Goal: Task Accomplishment & Management: Use online tool/utility

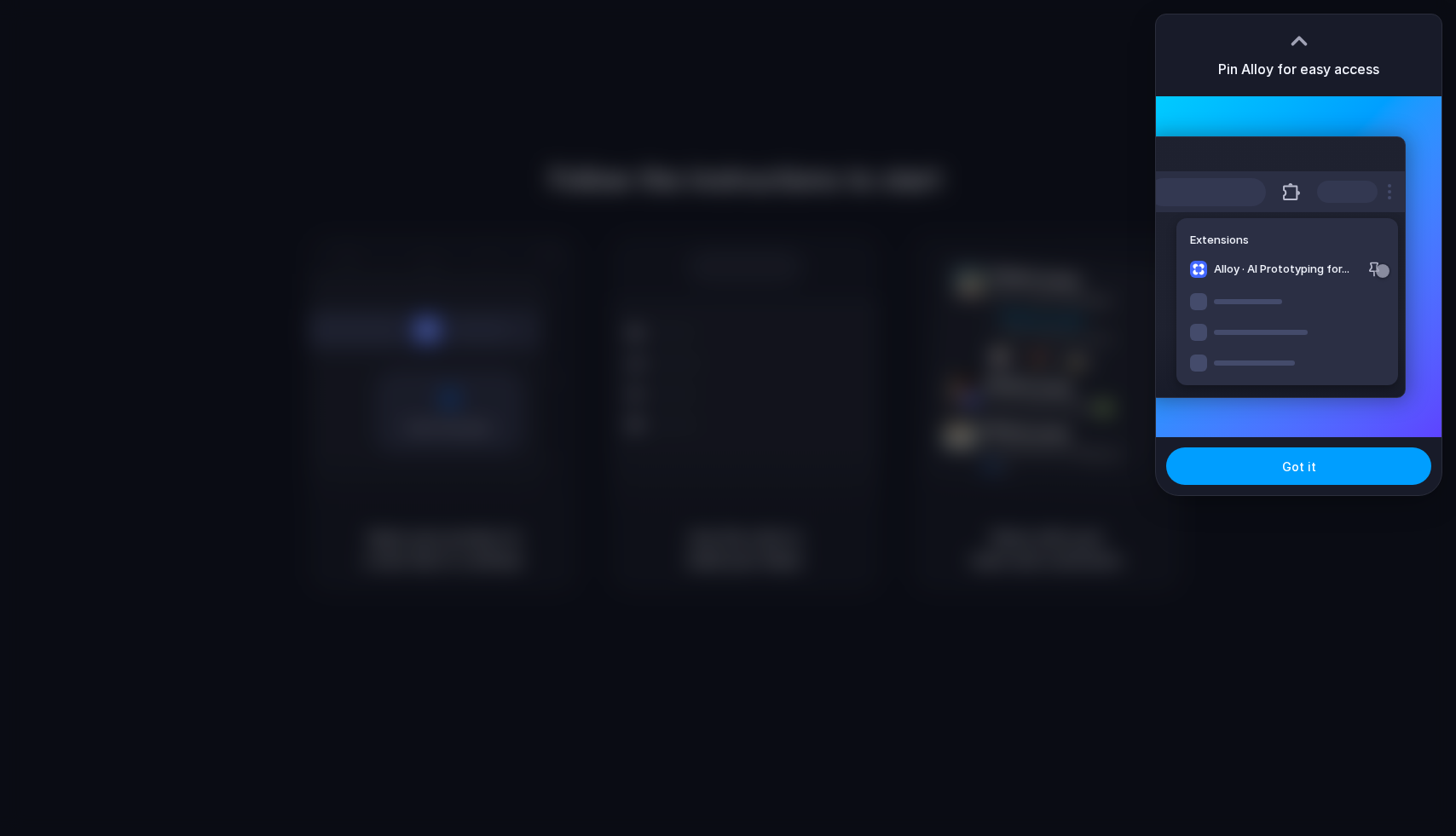
click at [1274, 475] on button "Got it" at bounding box center [1298, 466] width 265 height 37
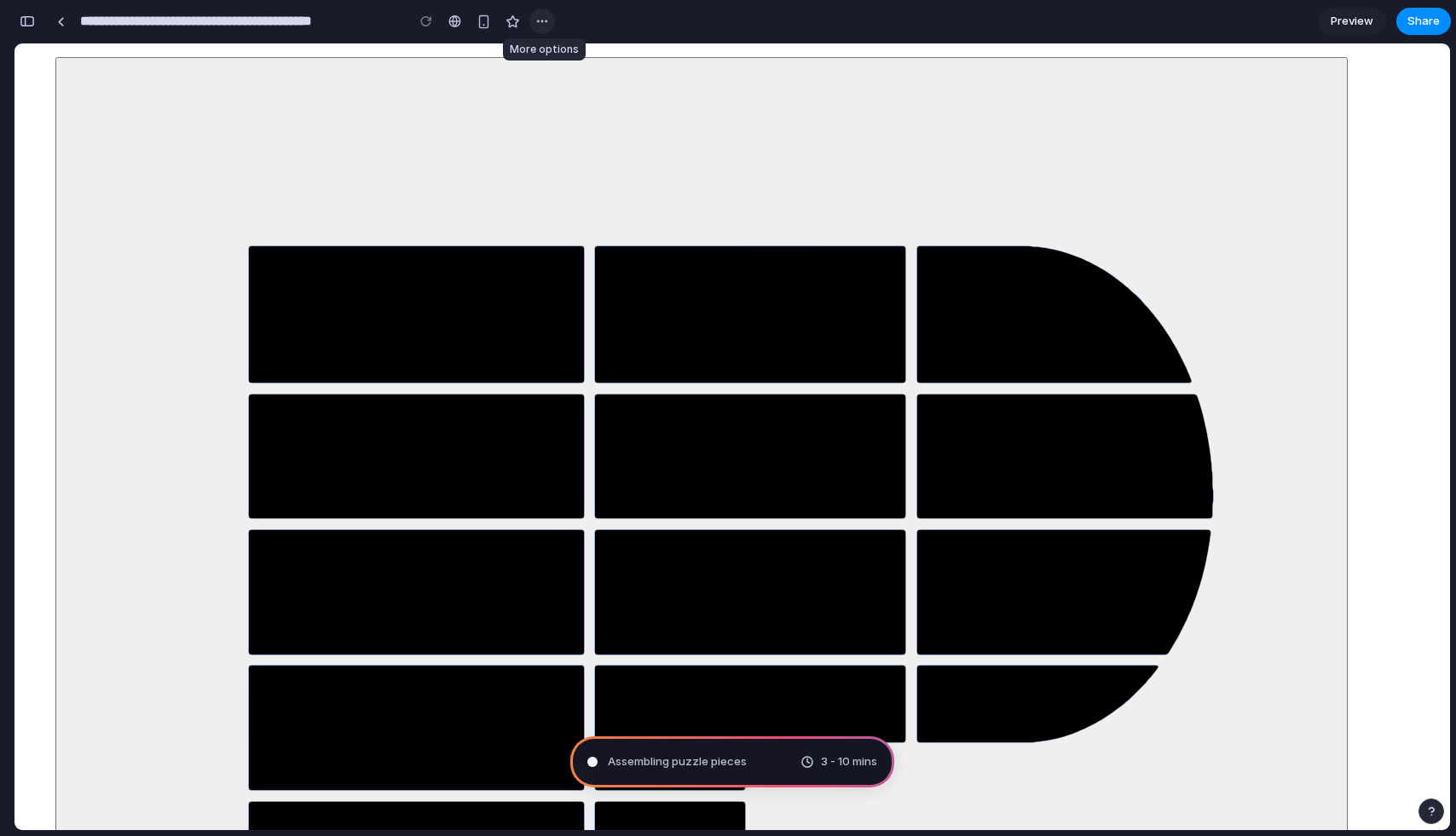
click at [542, 25] on div "button" at bounding box center [542, 22] width 14 height 14
click at [542, 25] on div "Duplicate Delete" at bounding box center [728, 418] width 1456 height 836
type input "**********"
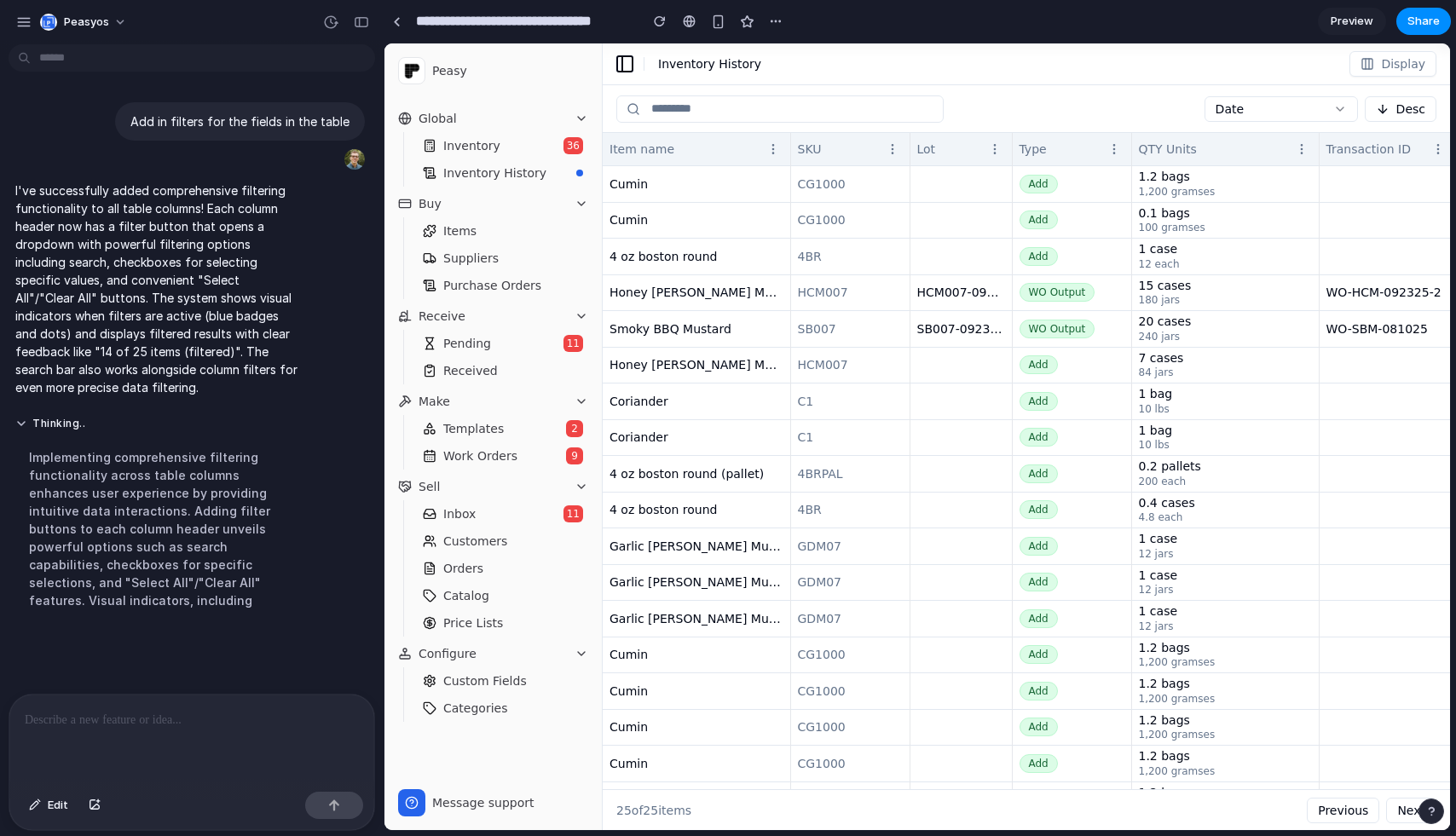
click at [725, 143] on div "Item name" at bounding box center [686, 149] width 154 height 17
click at [775, 143] on icon "button" at bounding box center [773, 149] width 14 height 14
click at [889, 148] on icon "button" at bounding box center [892, 149] width 14 height 14
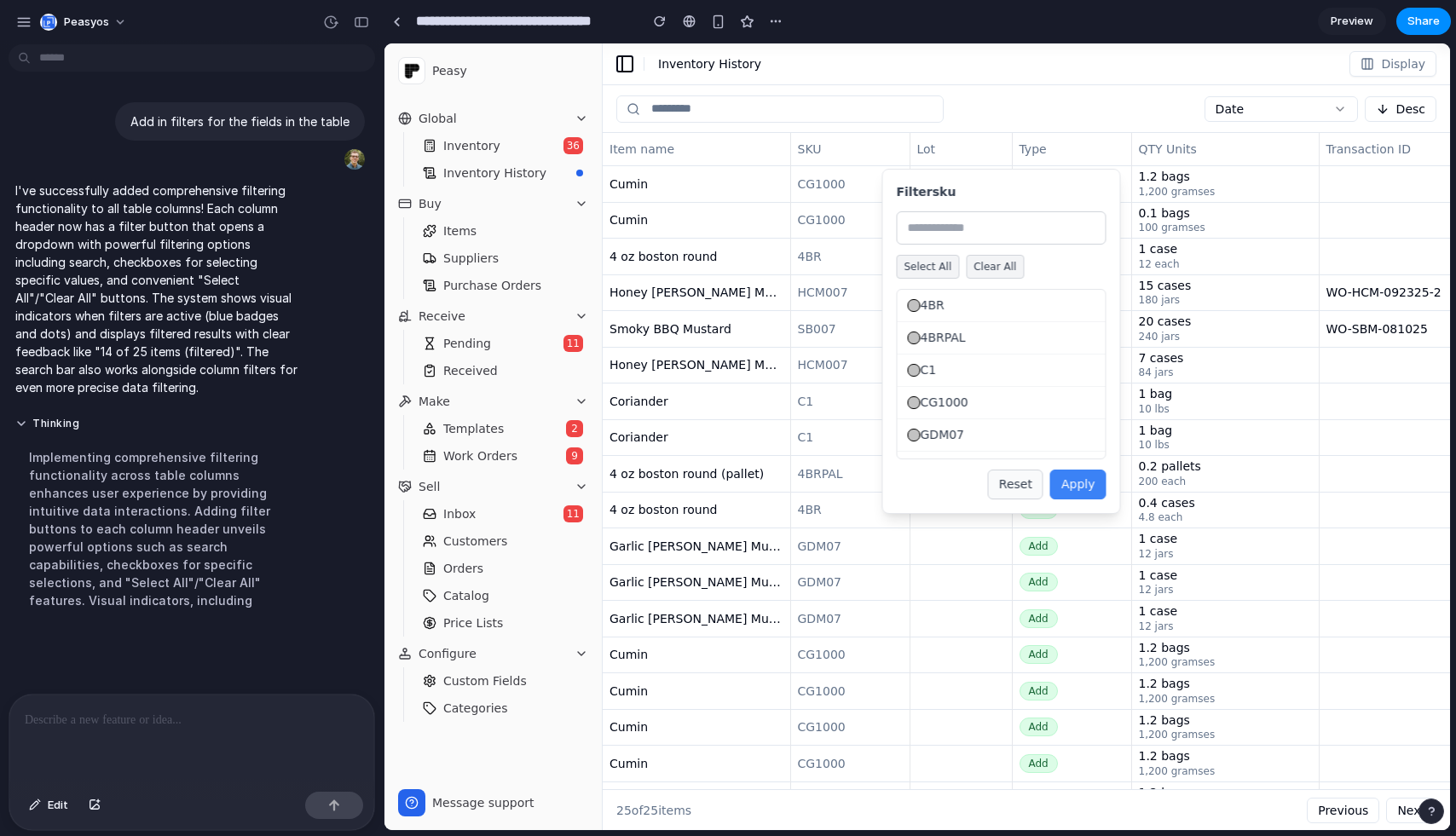
click at [927, 373] on span "C1" at bounding box center [929, 371] width 16 height 18
click at [1091, 485] on button "Apply" at bounding box center [1077, 484] width 56 height 30
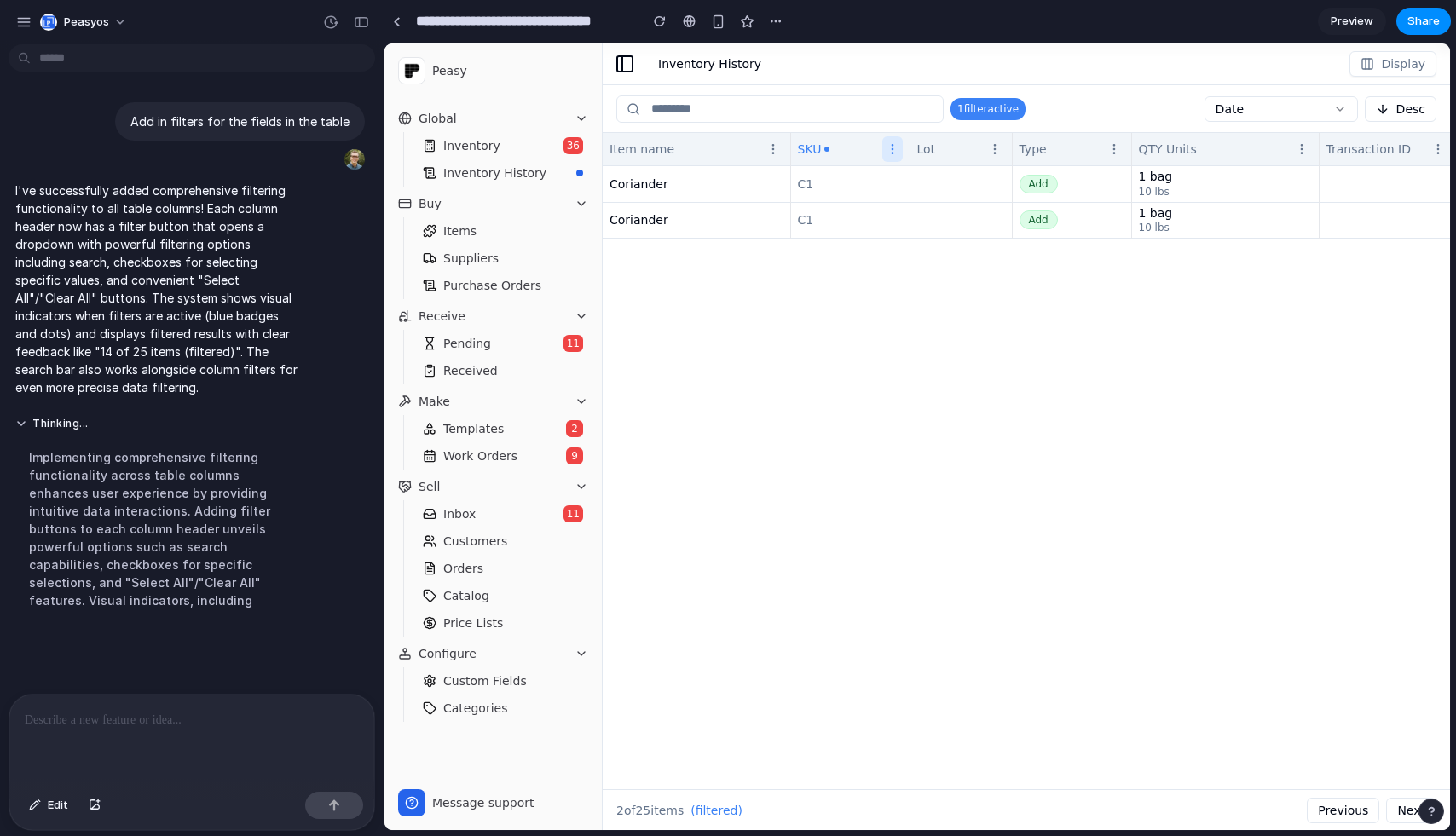
click at [887, 148] on icon "button" at bounding box center [892, 149] width 14 height 14
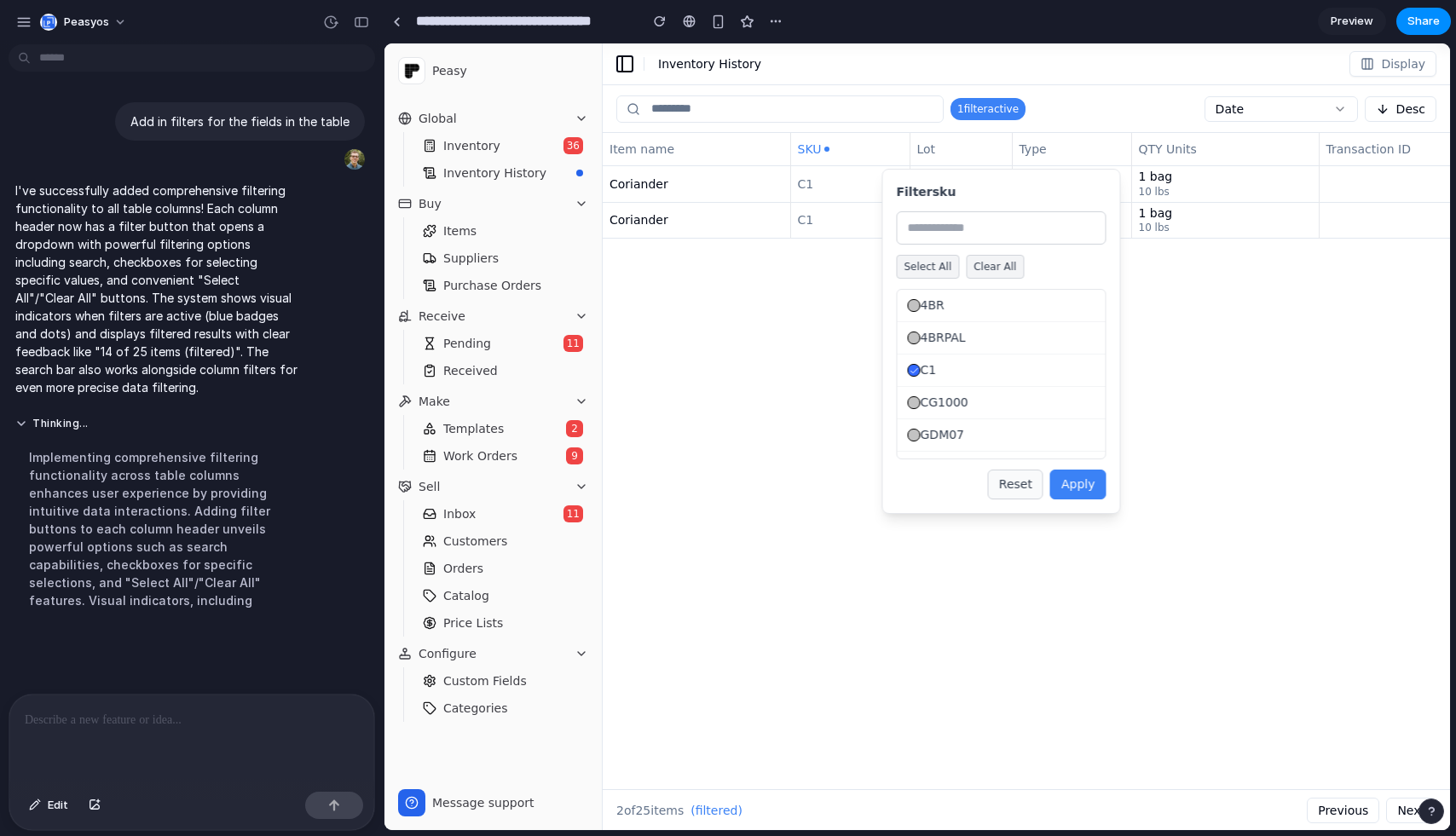
click at [979, 267] on button "Clear All" at bounding box center [995, 267] width 58 height 24
click at [1065, 484] on button "Apply" at bounding box center [1077, 484] width 56 height 30
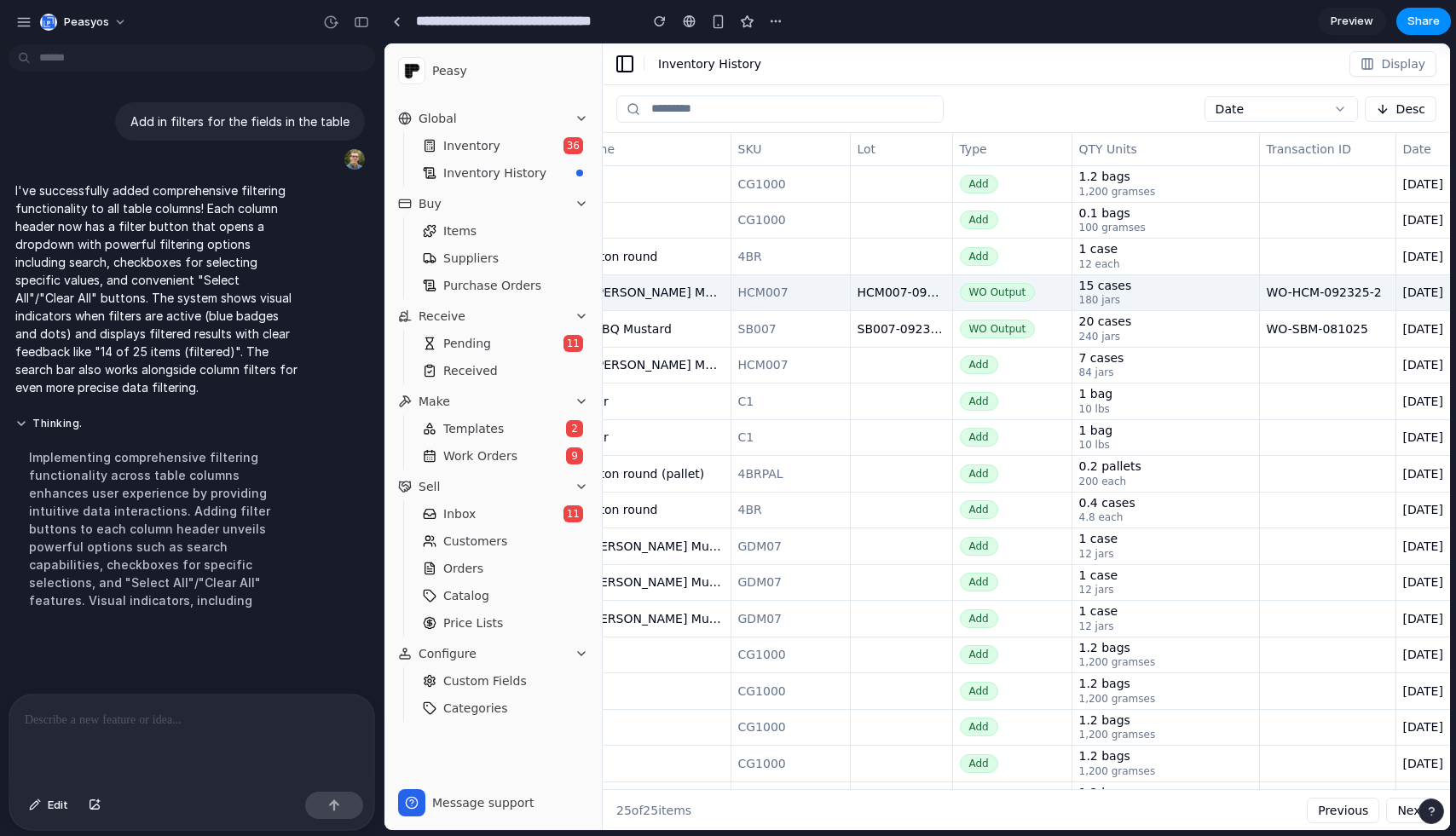
scroll to position [0, 142]
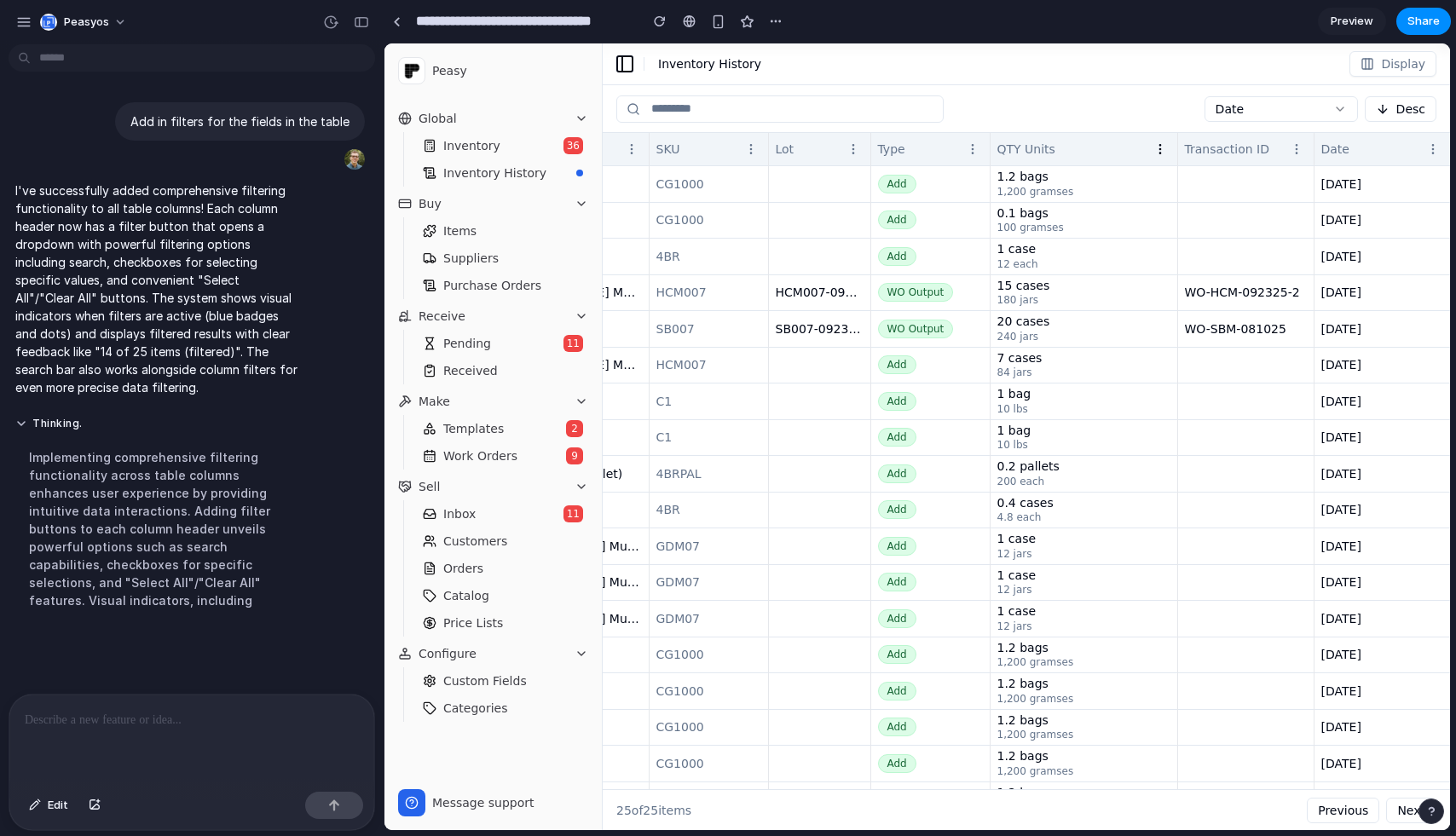
click at [1153, 149] on icon "button" at bounding box center [1160, 149] width 14 height 14
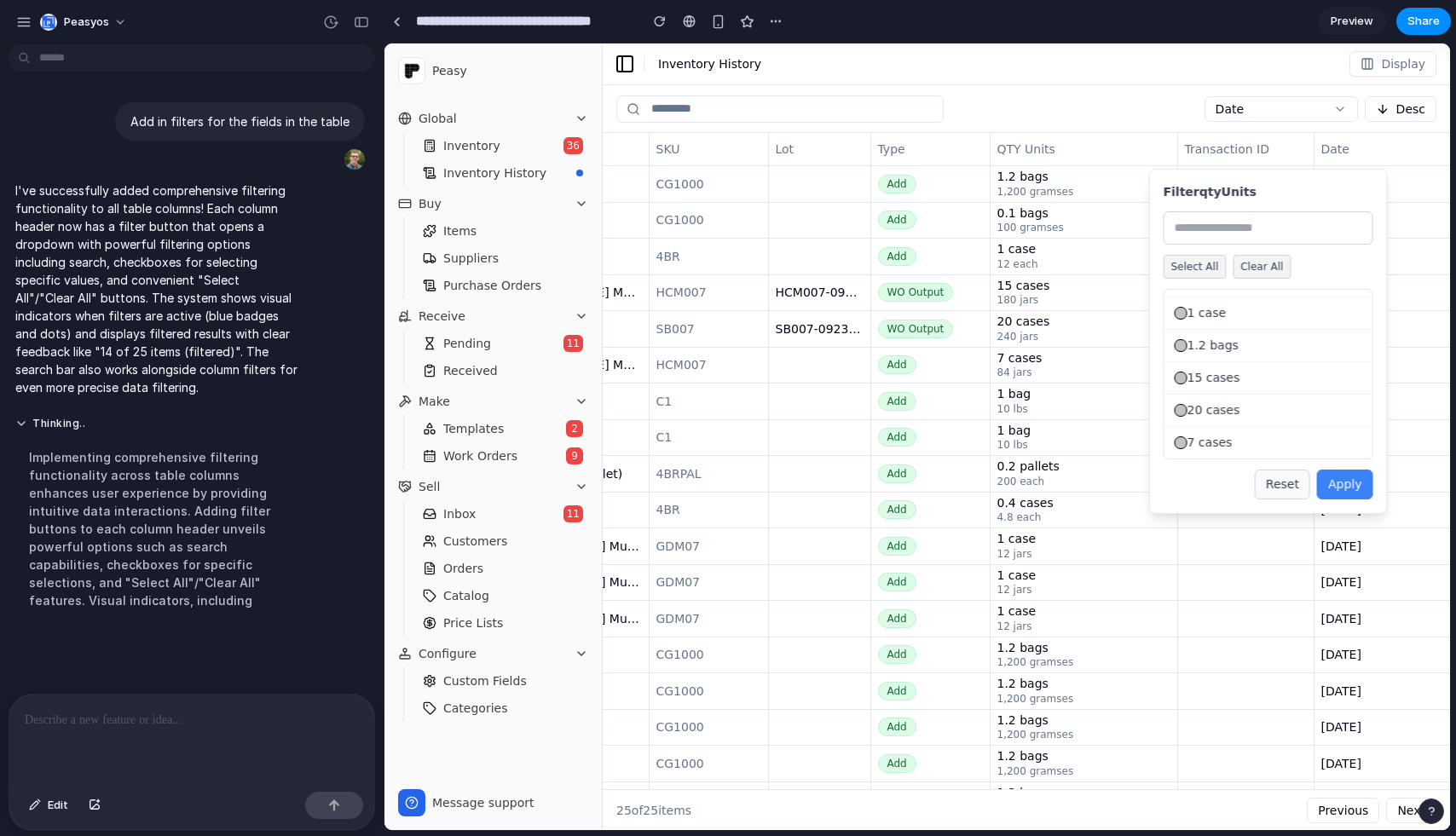
scroll to position [0, 0]
click at [1276, 490] on button "Reset" at bounding box center [1283, 484] width 55 height 30
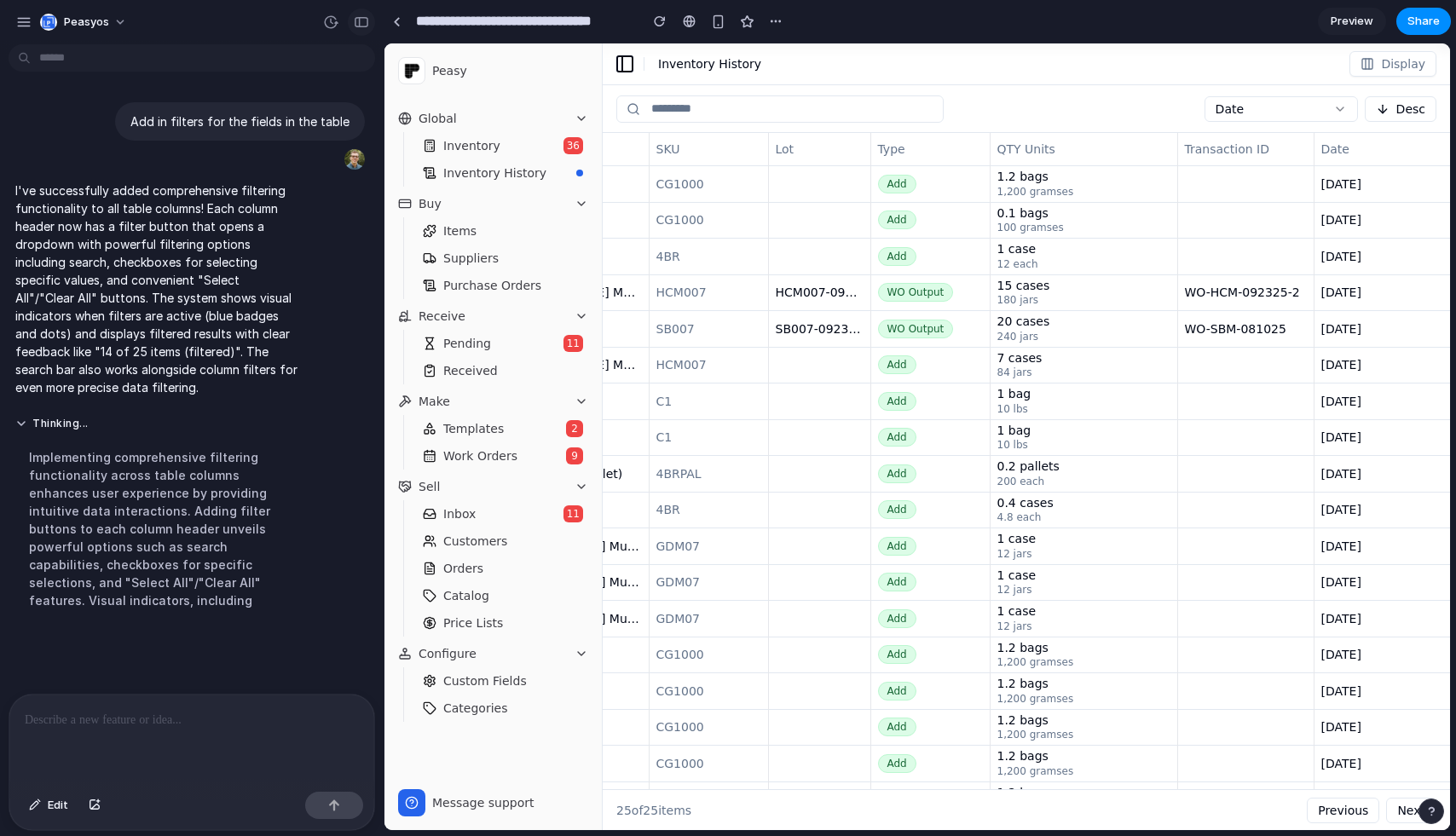
click at [362, 25] on div "button" at bounding box center [362, 22] width 16 height 12
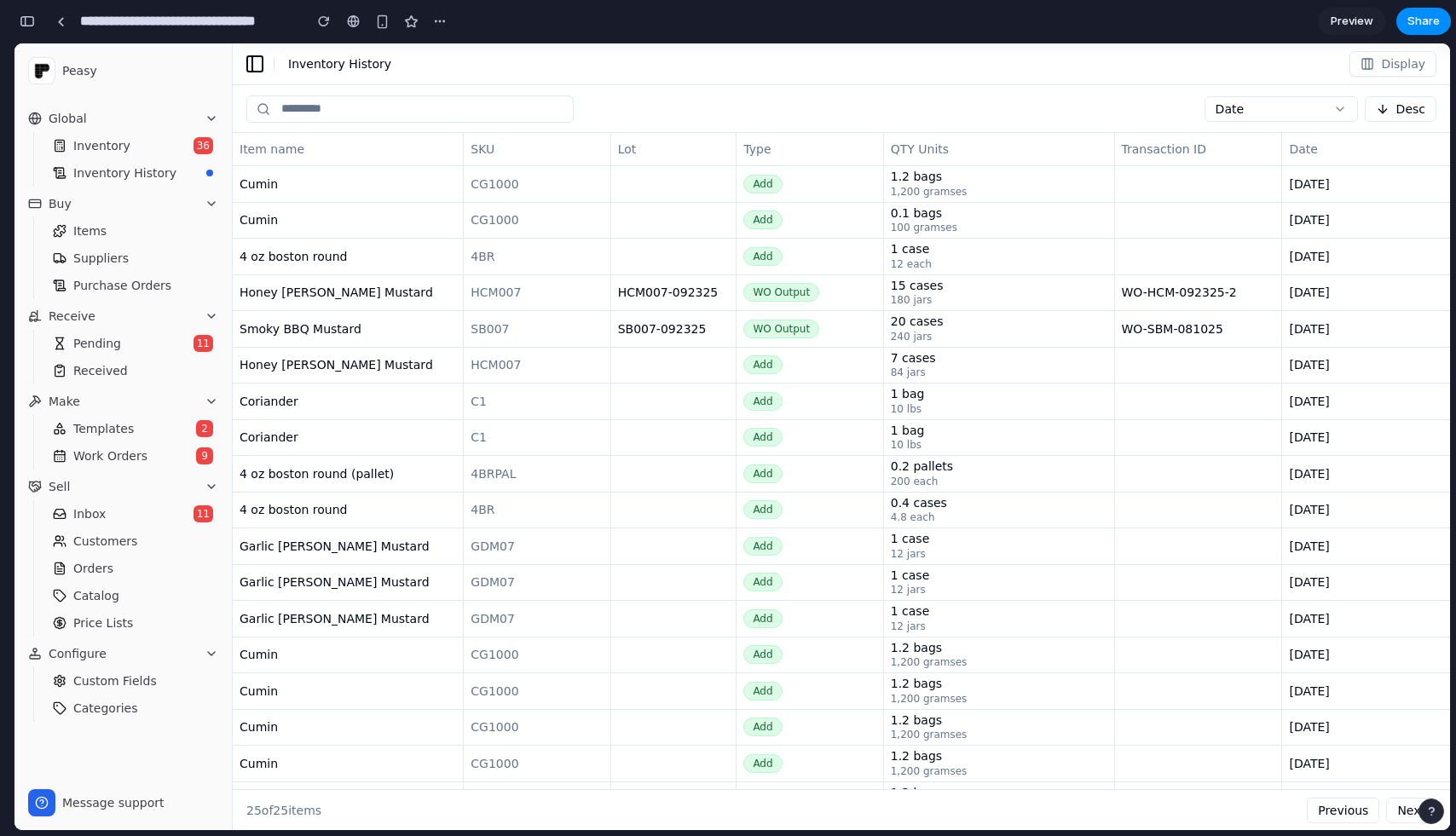
click at [29, 22] on div "button" at bounding box center [28, 22] width 16 height 12
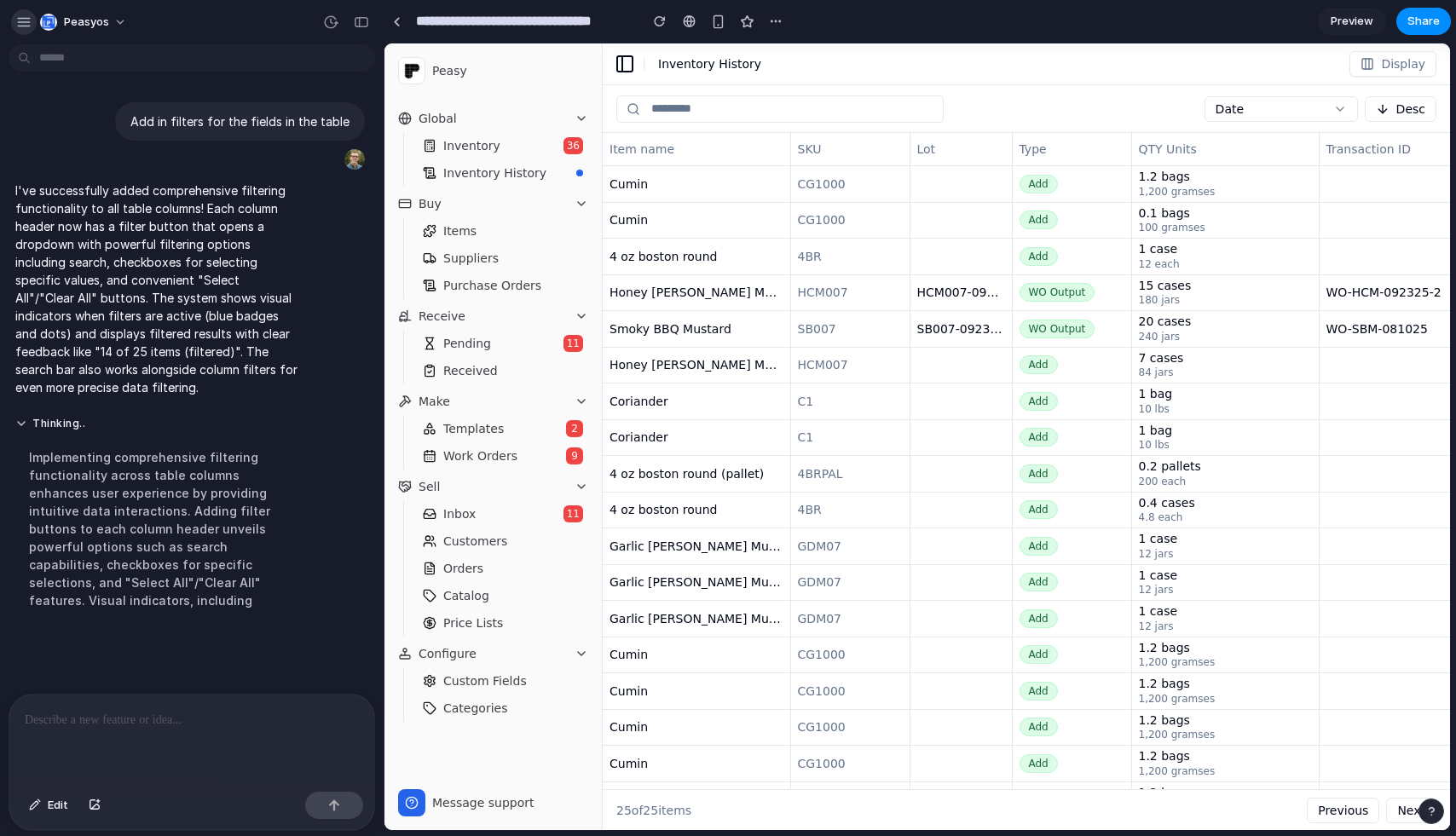
click at [29, 21] on div "button" at bounding box center [24, 23] width 16 height 16
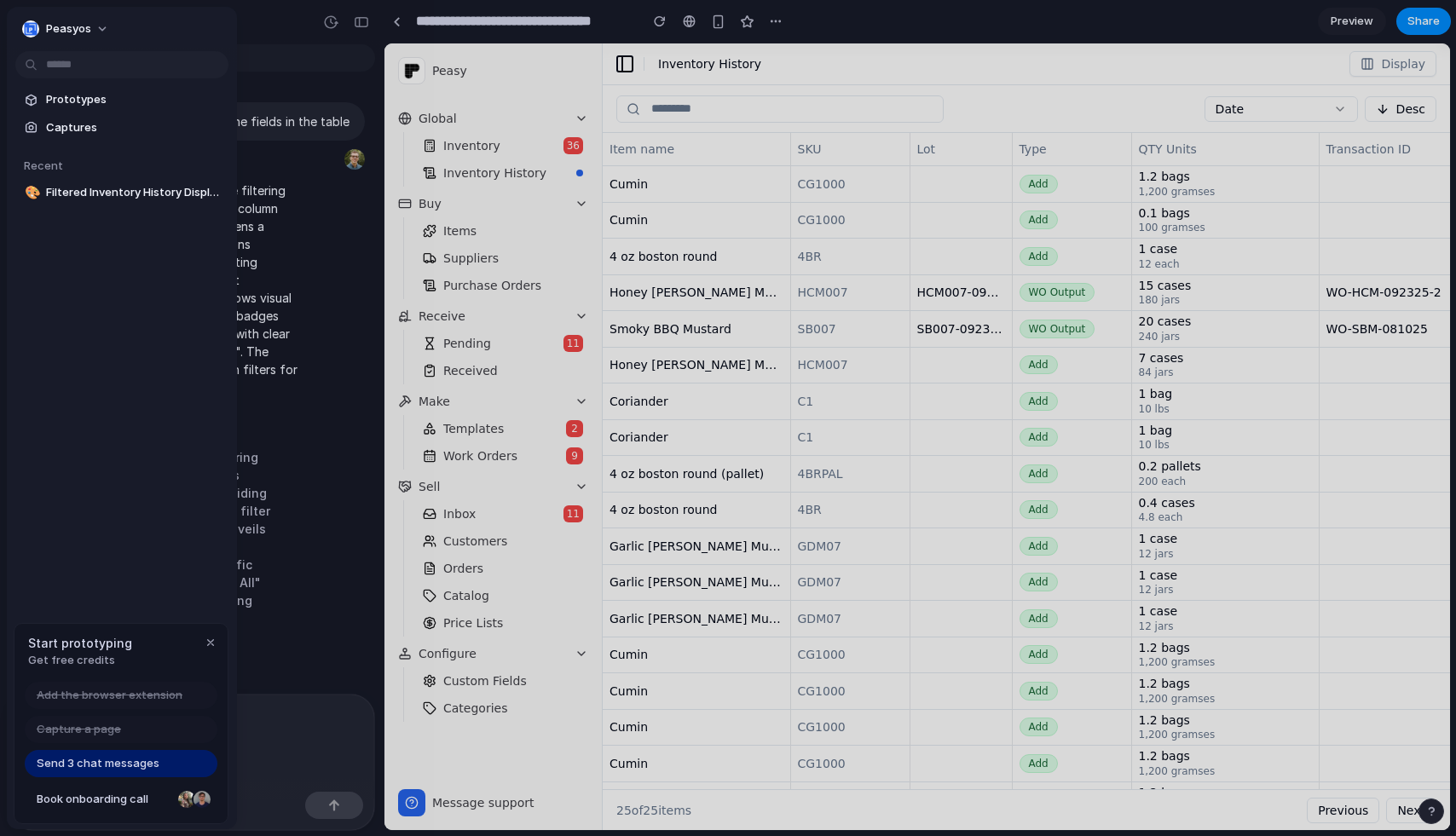
click at [257, 47] on div at bounding box center [728, 418] width 1456 height 836
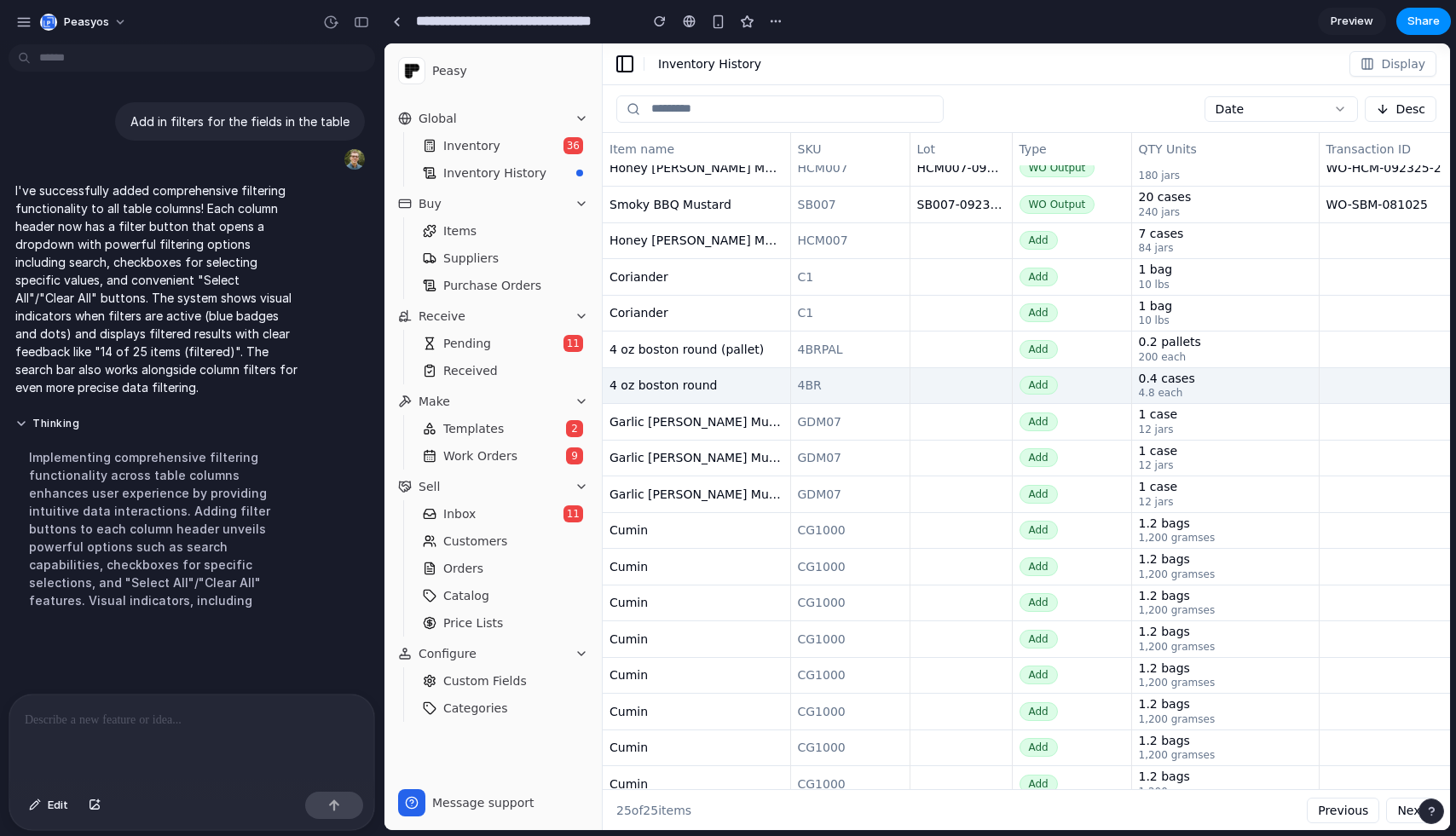
scroll to position [21, 0]
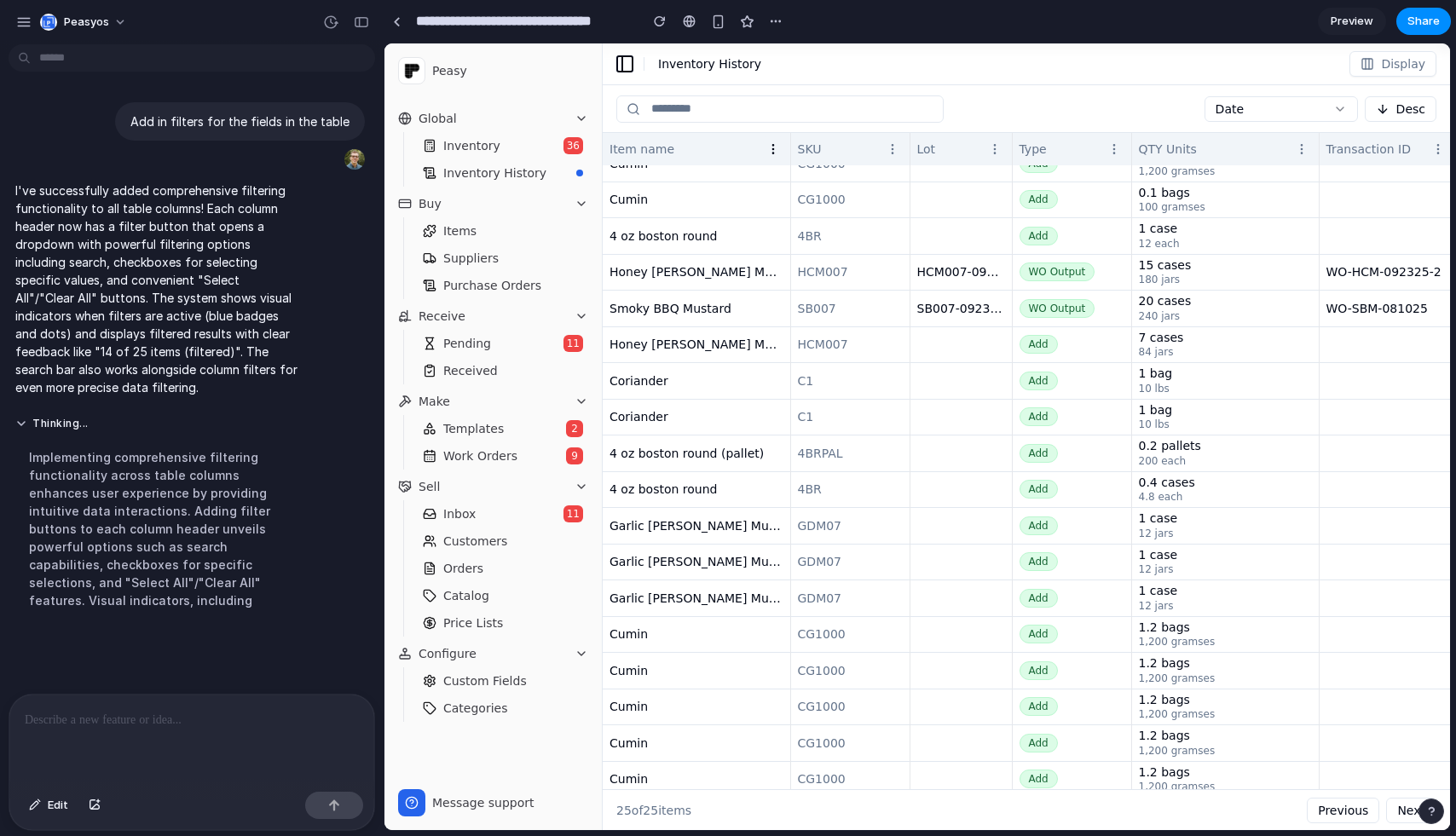
click at [768, 155] on icon "button" at bounding box center [773, 149] width 14 height 14
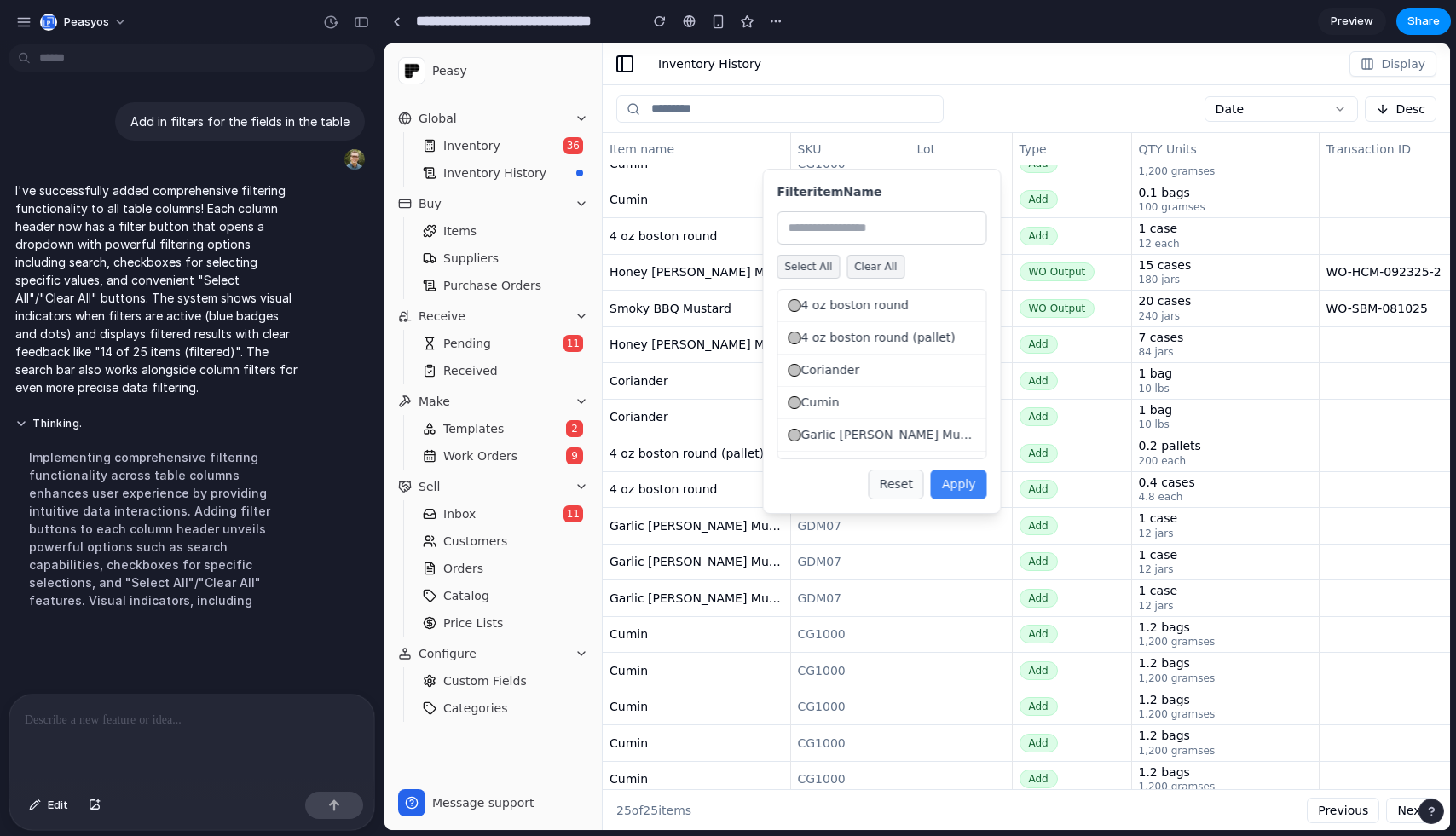
click at [857, 229] on input "text" at bounding box center [882, 228] width 210 height 34
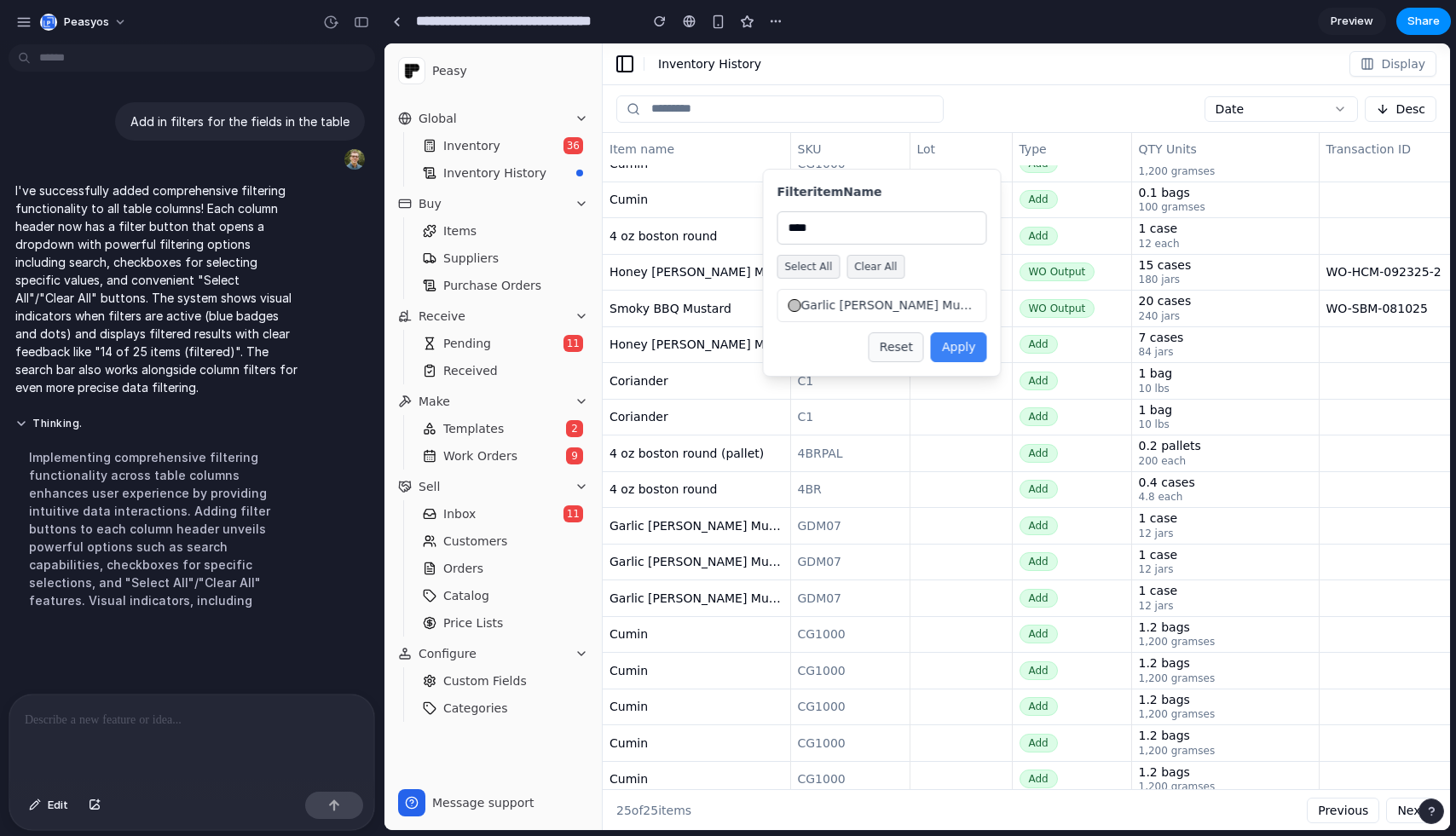
type input "****"
click at [804, 269] on button "Select All" at bounding box center [809, 267] width 63 height 24
click at [936, 351] on button "Apply" at bounding box center [958, 347] width 56 height 30
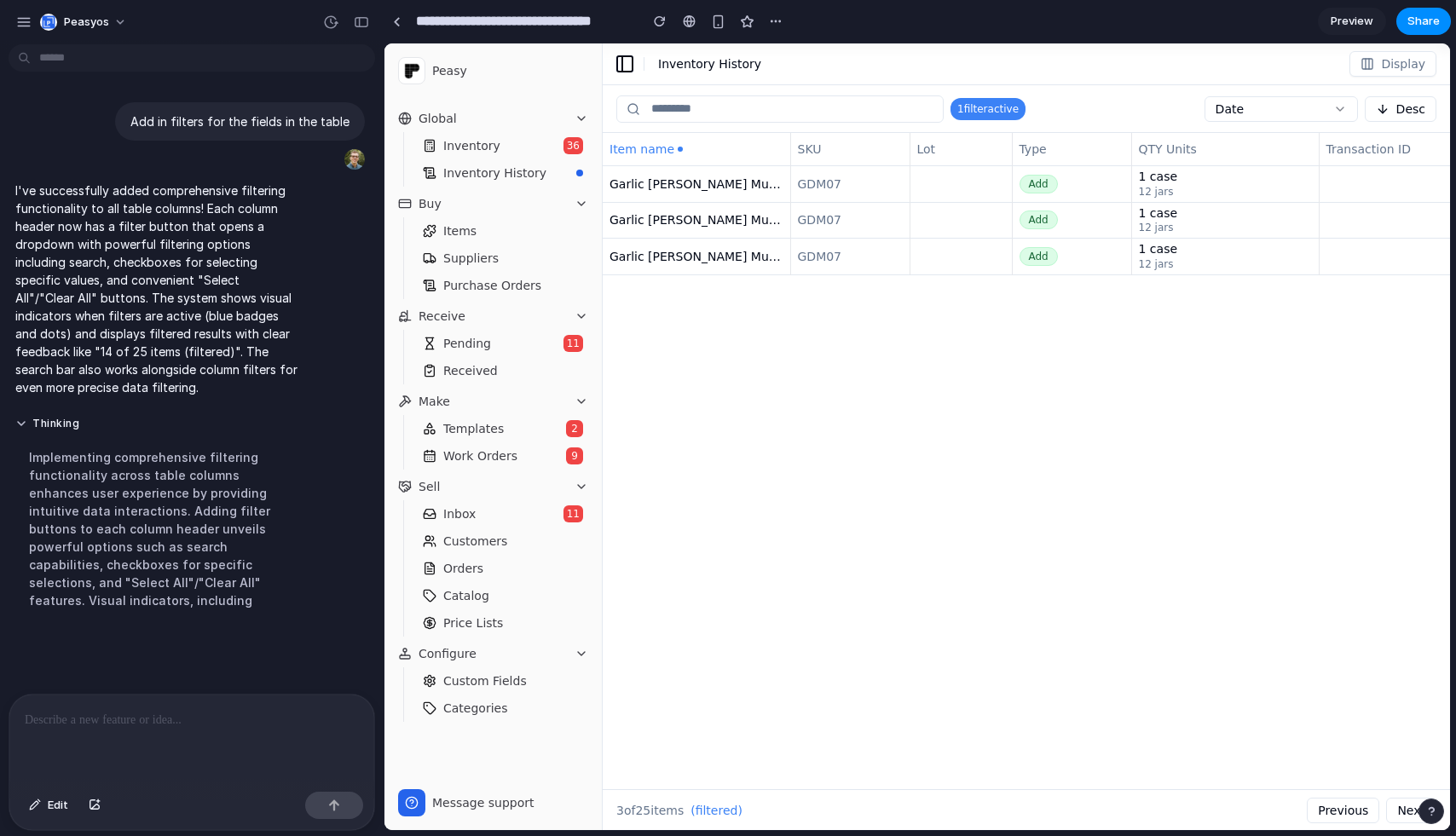
click at [975, 110] on div "1 filter active" at bounding box center [988, 108] width 75 height 22
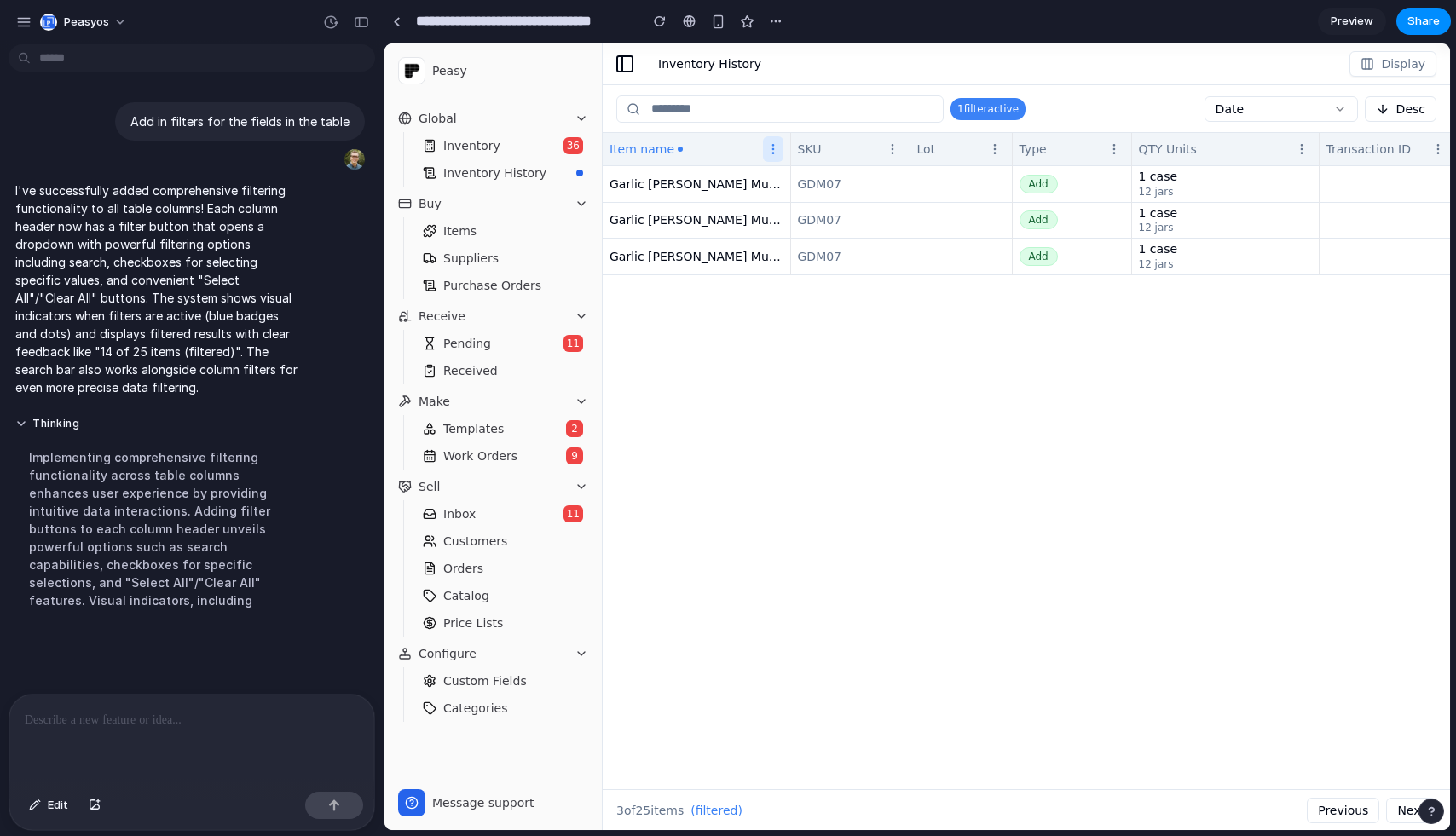
click at [774, 155] on icon "button" at bounding box center [773, 149] width 14 height 14
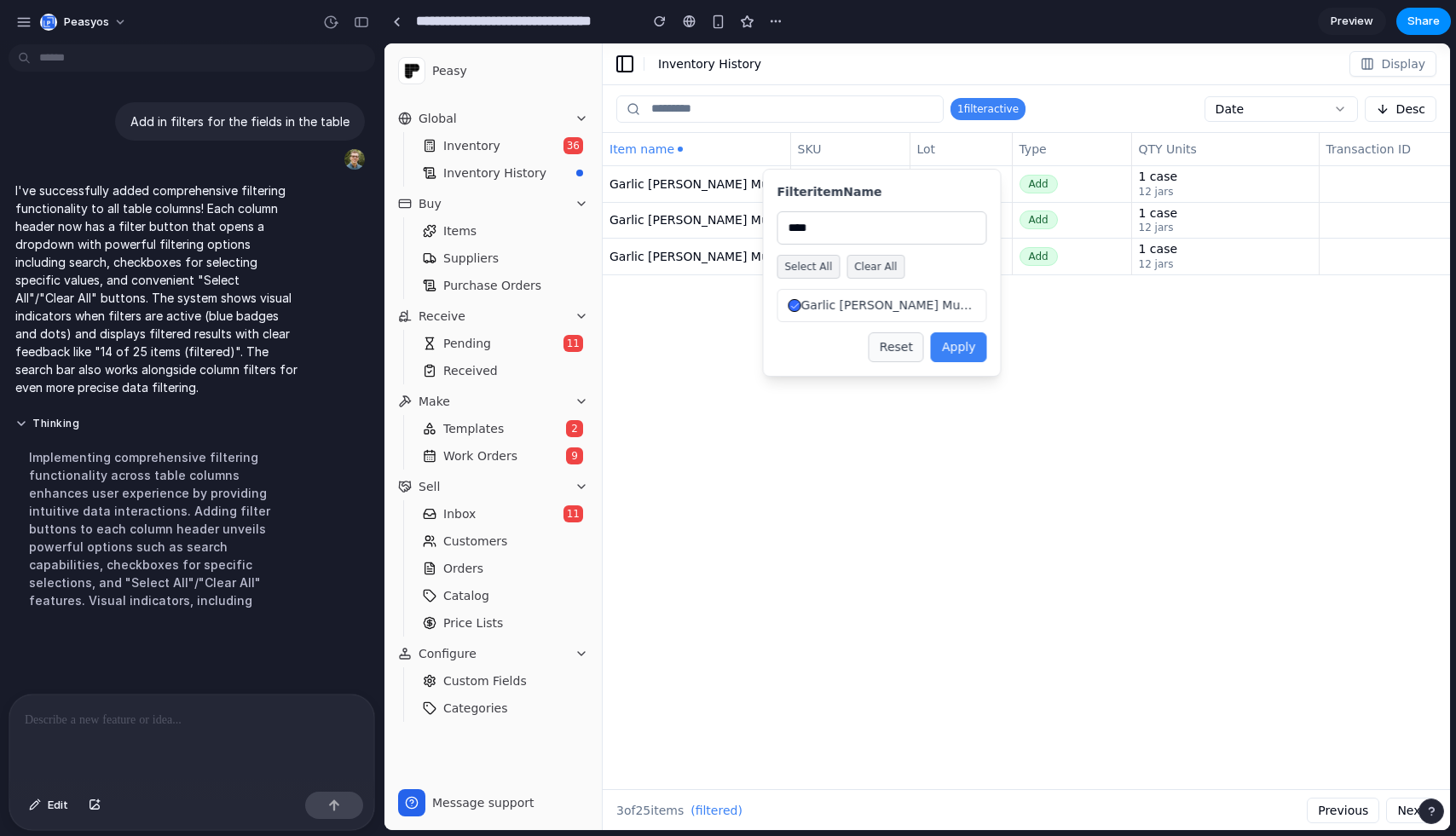
click at [897, 336] on button "Reset" at bounding box center [896, 347] width 55 height 30
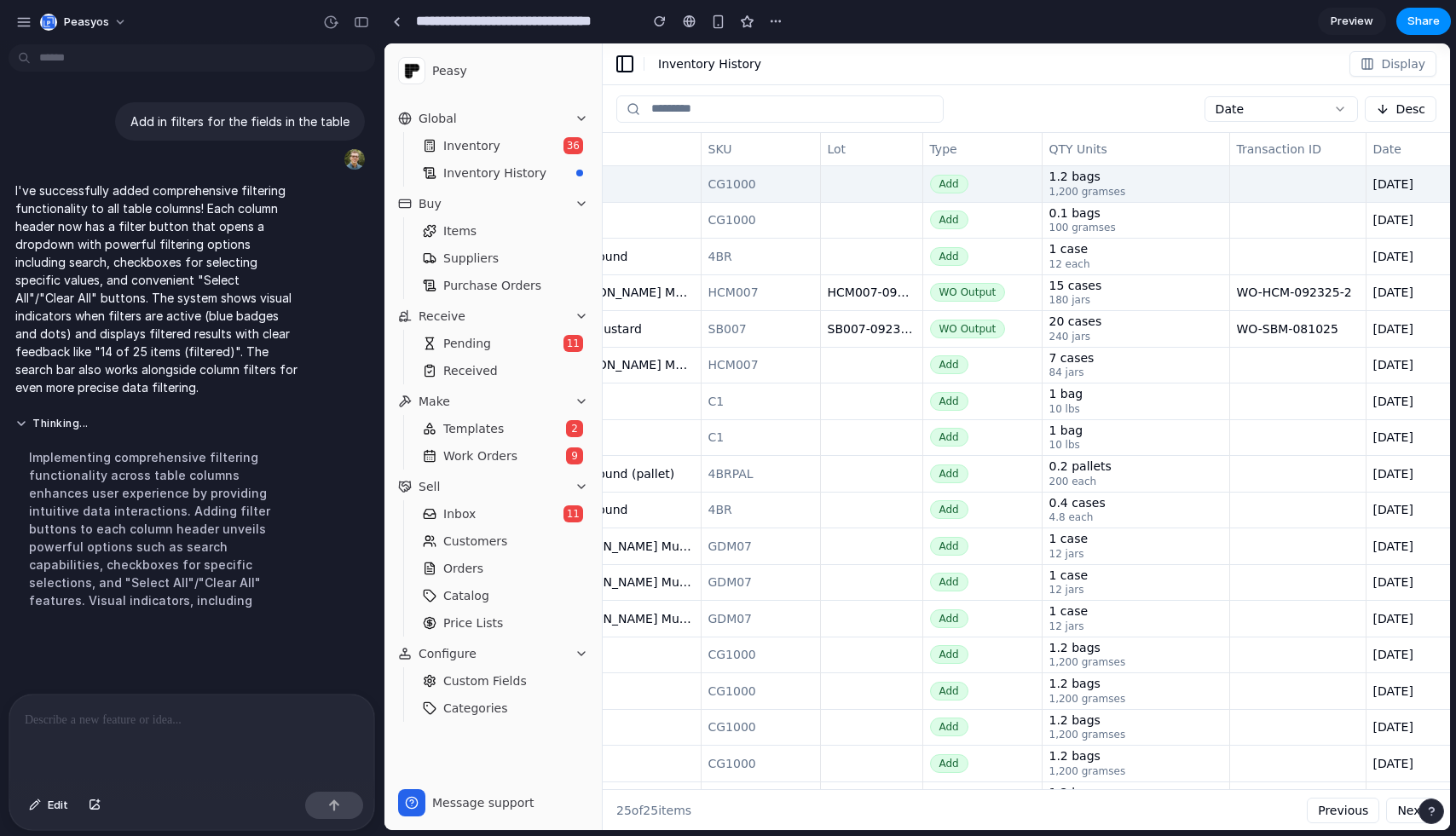
scroll to position [0, 142]
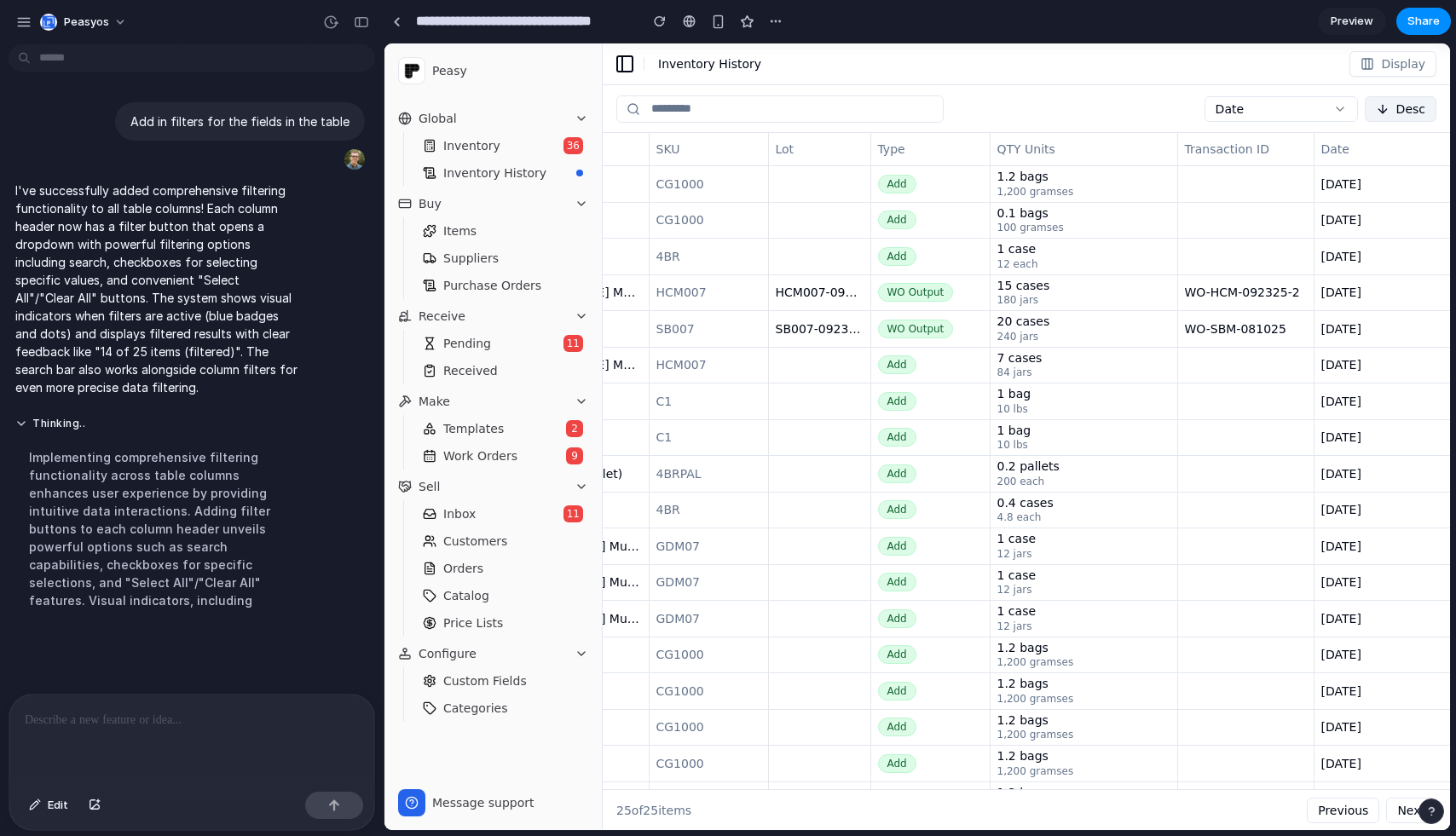
click at [1386, 112] on icon at bounding box center [1383, 109] width 14 height 14
click at [1205, 105] on button "Date" at bounding box center [1282, 109] width 154 height 26
click at [1230, 105] on button "Date" at bounding box center [1282, 109] width 154 height 26
click at [1156, 104] on div at bounding box center [907, 109] width 582 height 28
click at [1391, 105] on button "Desc" at bounding box center [1400, 109] width 72 height 26
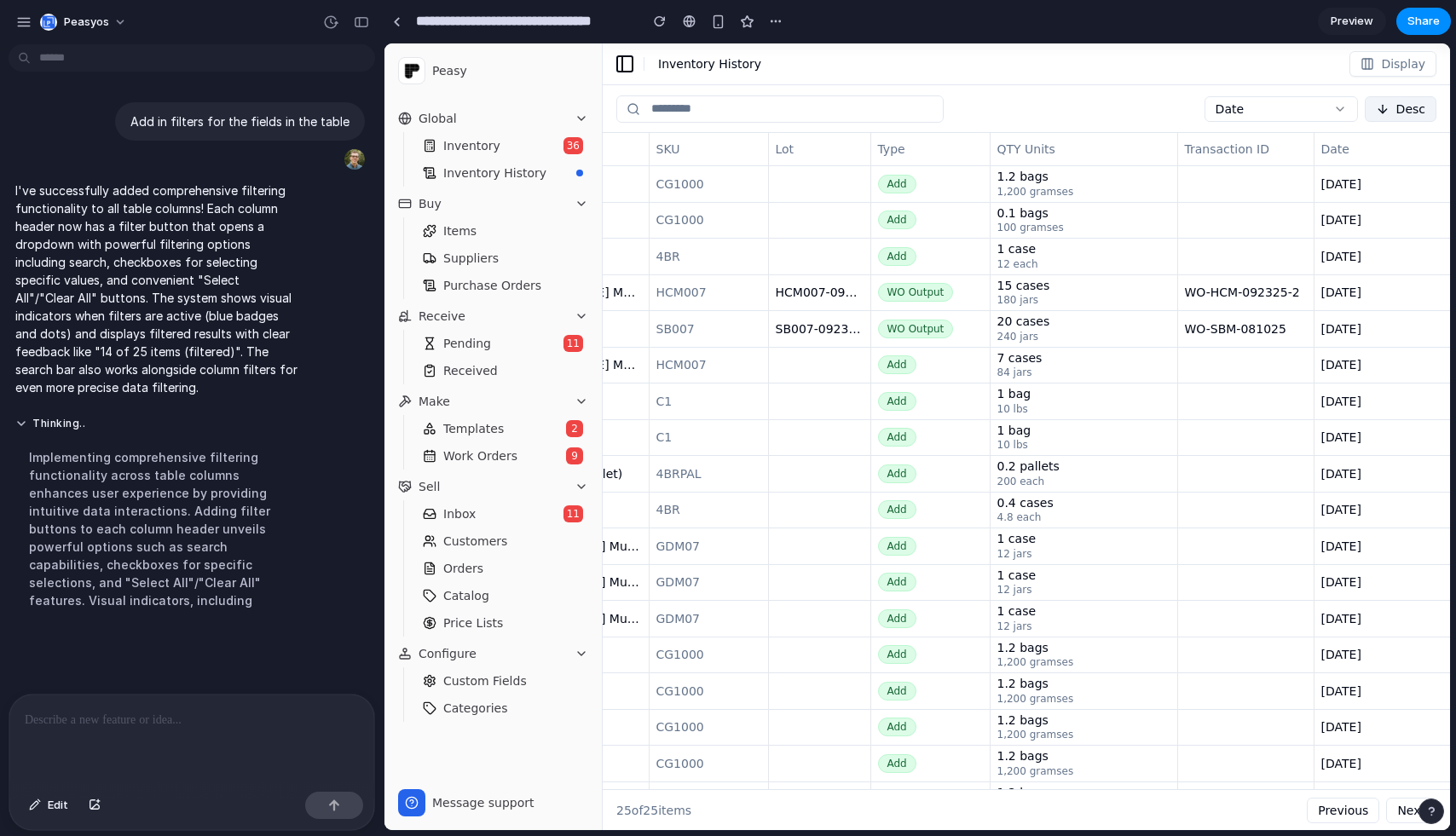
click at [1391, 105] on button "Desc" at bounding box center [1400, 109] width 72 height 26
click at [1391, 75] on button "Display" at bounding box center [1393, 64] width 87 height 26
click at [1385, 61] on span "Display" at bounding box center [1403, 63] width 44 height 17
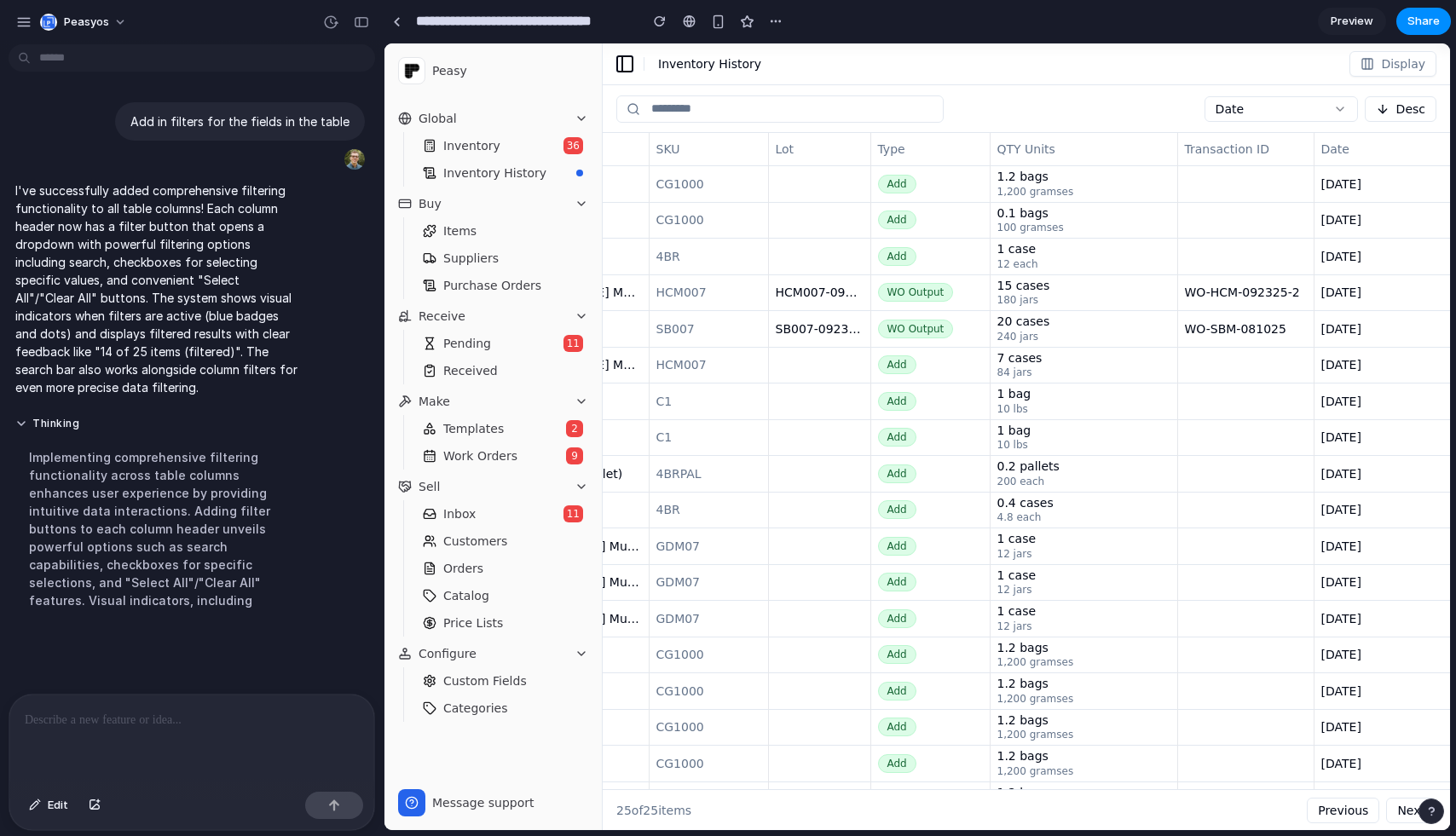
click at [696, 117] on input at bounding box center [780, 109] width 327 height 28
click at [399, 23] on div at bounding box center [397, 22] width 8 height 10
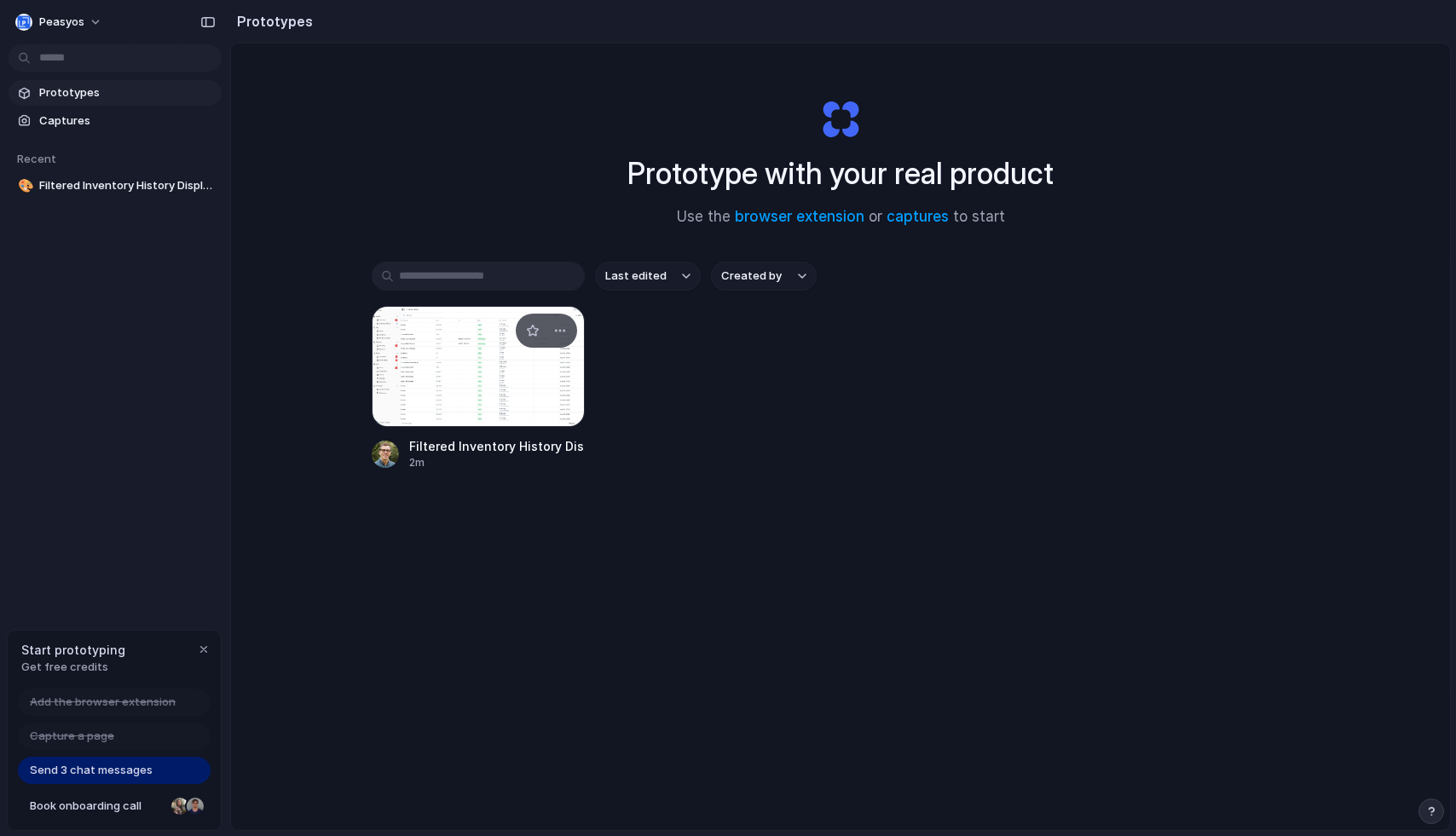
click at [510, 379] on div at bounding box center [478, 366] width 213 height 121
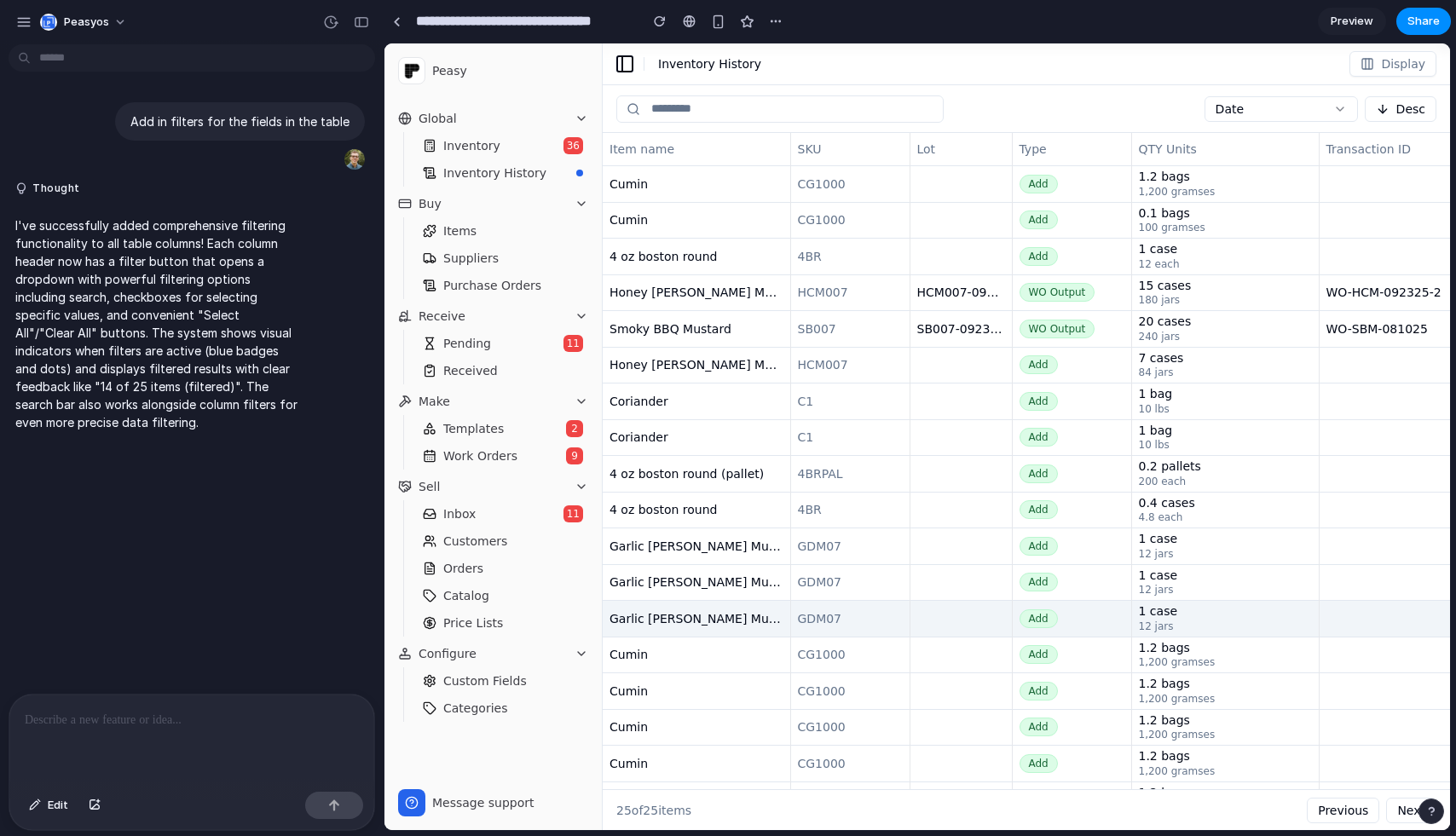
click at [639, 621] on span "Garlic [PERSON_NAME] Mustard" at bounding box center [704, 619] width 190 height 14
